Goal: Navigation & Orientation: Find specific page/section

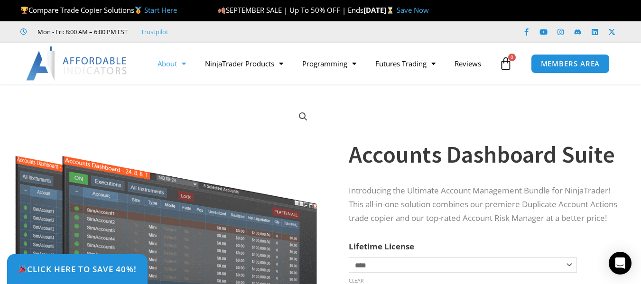
click at [167, 66] on link "About" at bounding box center [171, 64] width 47 height 22
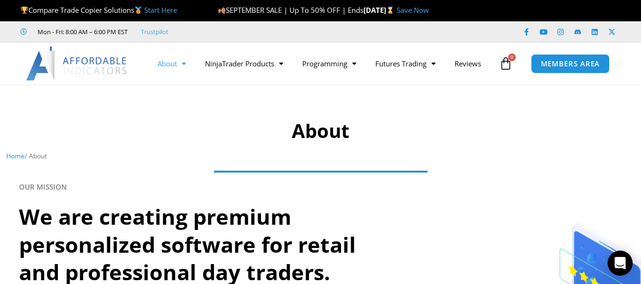
click at [625, 269] on div "Open Intercom Messenger" at bounding box center [620, 263] width 25 height 25
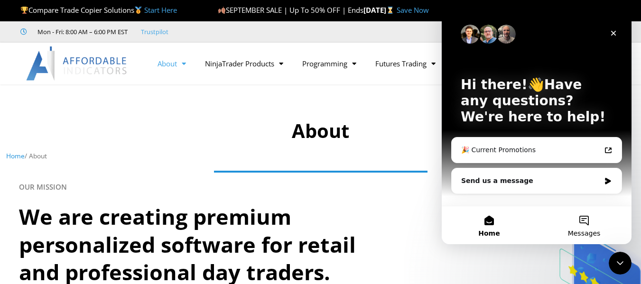
click at [578, 223] on button "Messages" at bounding box center [584, 226] width 95 height 38
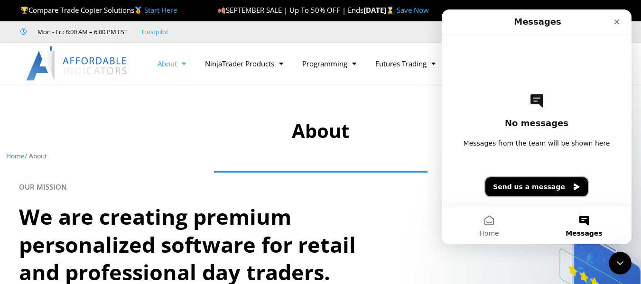
click at [530, 189] on button "Send us a message" at bounding box center [537, 187] width 103 height 19
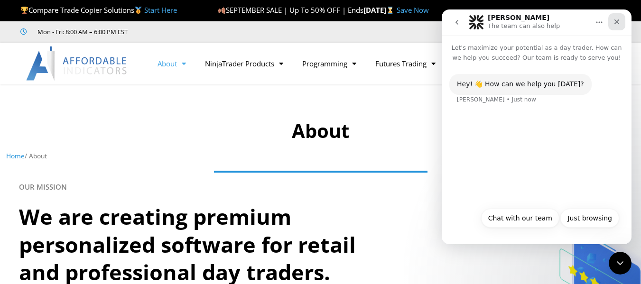
click at [619, 22] on icon "Close" at bounding box center [617, 22] width 8 height 8
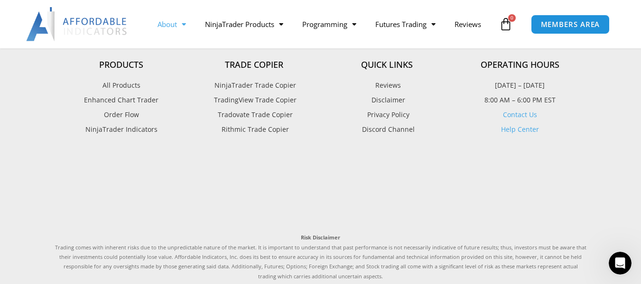
scroll to position [752, 0]
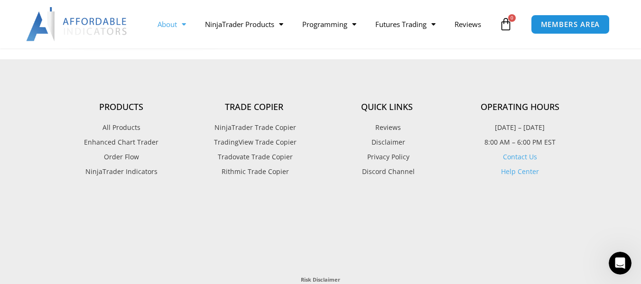
click at [522, 157] on link "Contact Us" at bounding box center [520, 156] width 34 height 9
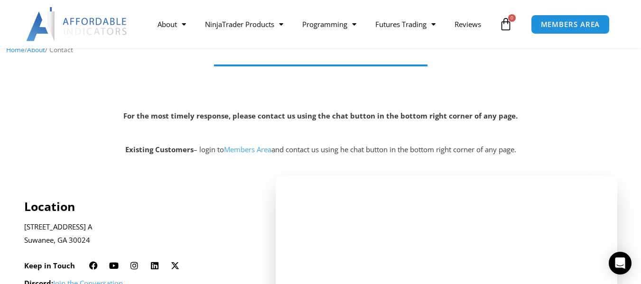
scroll to position [95, 0]
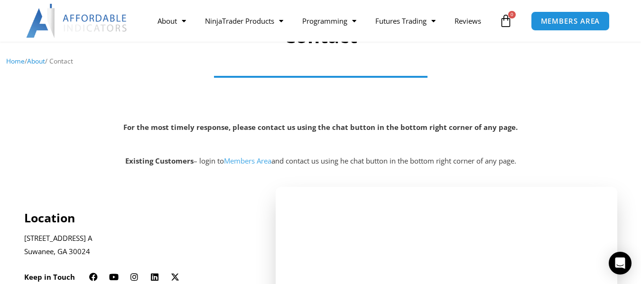
click at [252, 162] on link "Members Area" at bounding box center [247, 160] width 47 height 9
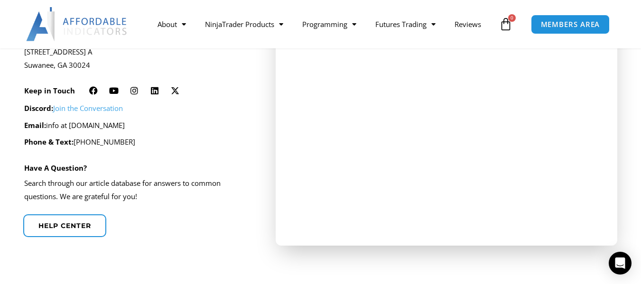
scroll to position [285, 0]
